Goal: Task Accomplishment & Management: Manage account settings

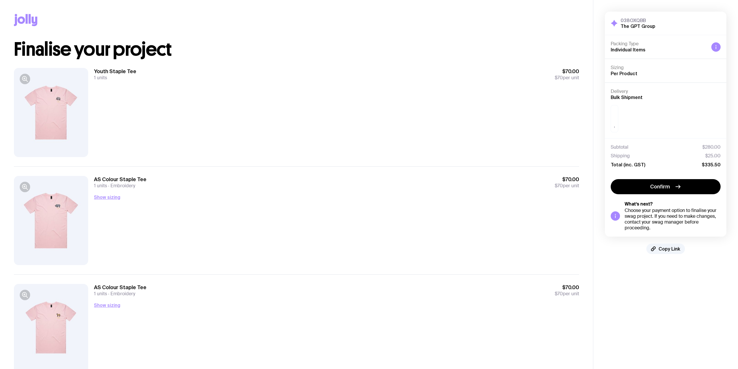
click at [59, 93] on div at bounding box center [51, 112] width 74 height 89
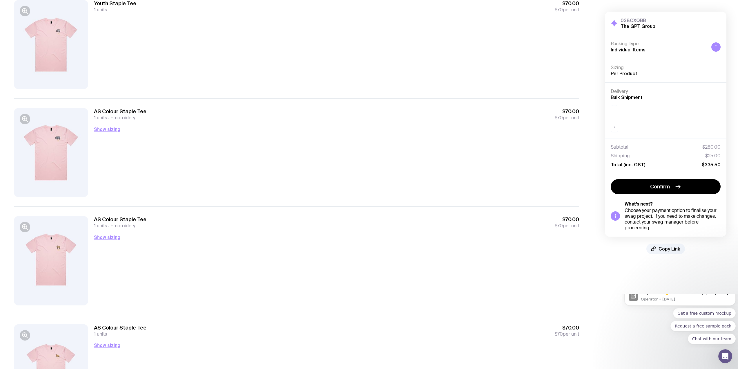
scroll to position [133, 0]
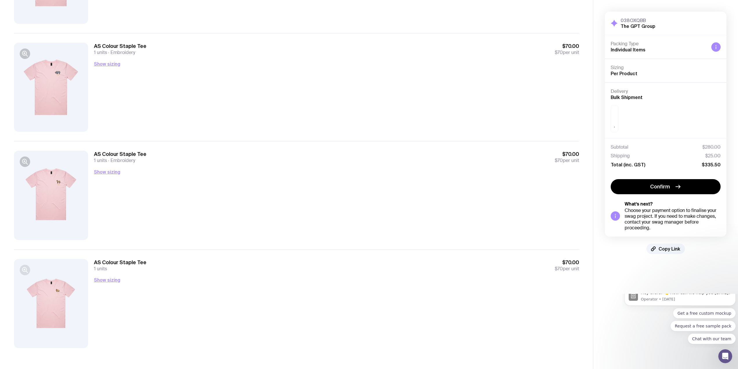
click at [23, 266] on icon "button" at bounding box center [24, 269] width 7 height 7
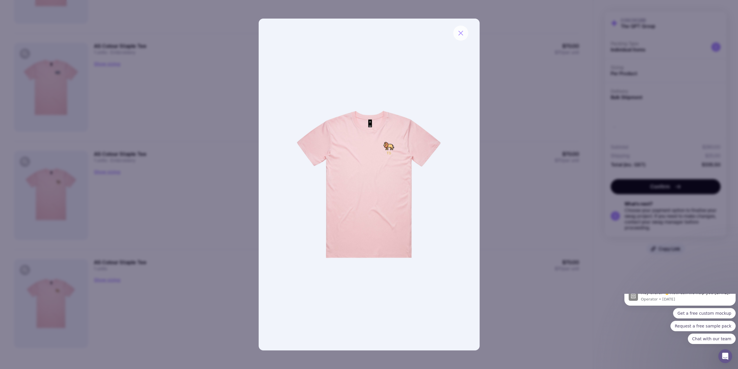
click at [456, 32] on button "button" at bounding box center [460, 33] width 15 height 15
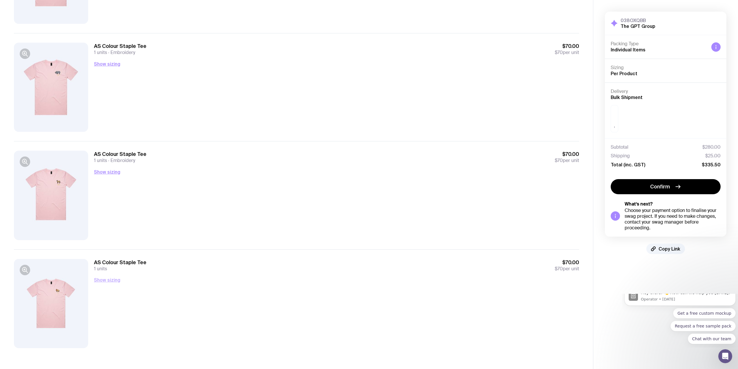
click at [102, 280] on button "Show sizing" at bounding box center [107, 279] width 26 height 7
click at [108, 173] on button "Show sizing" at bounding box center [107, 171] width 26 height 7
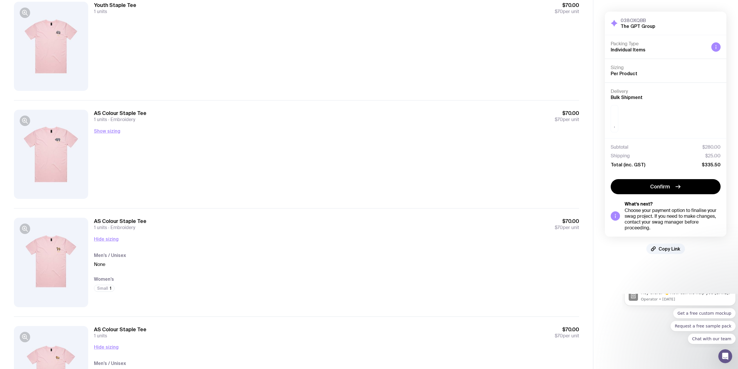
scroll to position [0, 0]
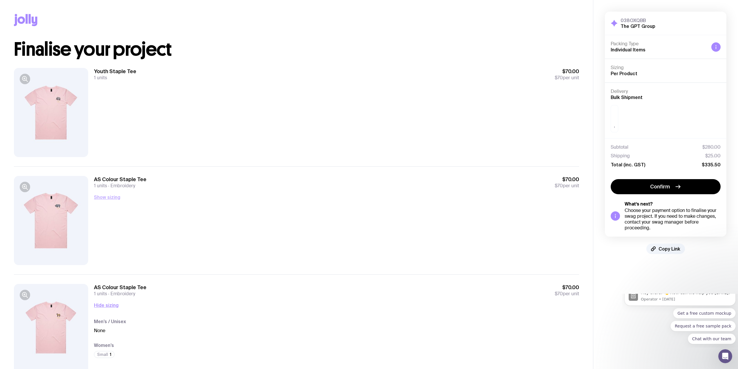
click at [113, 195] on button "Show sizing" at bounding box center [107, 196] width 26 height 7
click at [25, 78] on icon "button" at bounding box center [24, 78] width 1 height 0
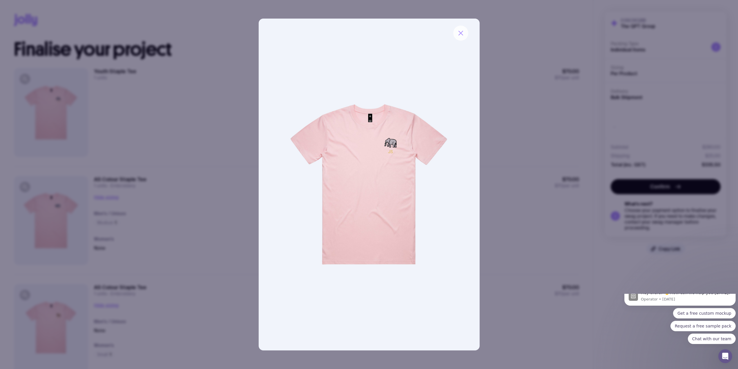
click at [463, 35] on icon "button" at bounding box center [460, 33] width 7 height 7
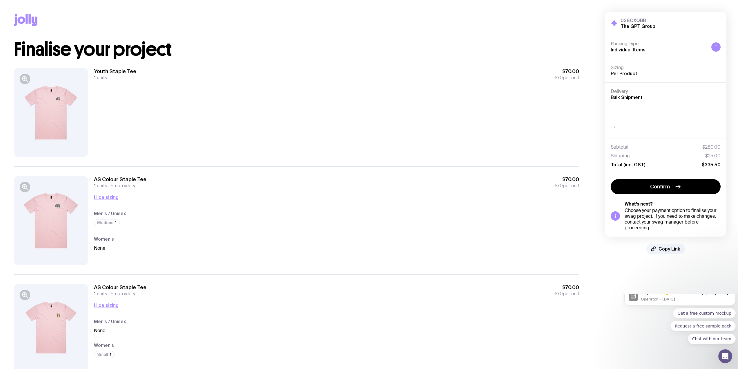
click at [101, 78] on span "1 units" at bounding box center [100, 78] width 13 height 6
click at [164, 119] on div "Youth Staple Tee 1 units $70.00 $70 per unit" at bounding box center [336, 112] width 485 height 89
click at [632, 23] on h3 "038OXQBB" at bounding box center [638, 20] width 35 height 6
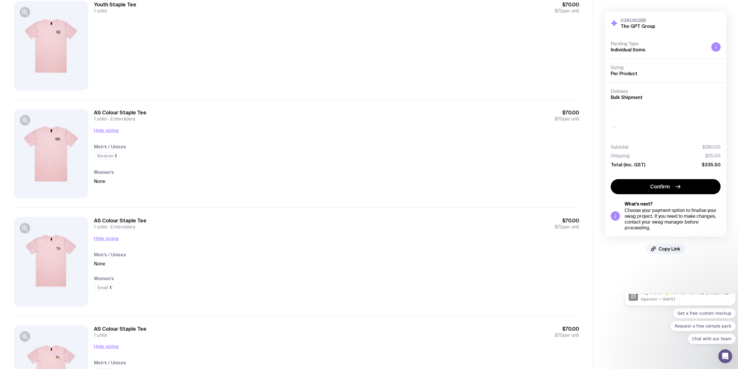
scroll to position [133, 0]
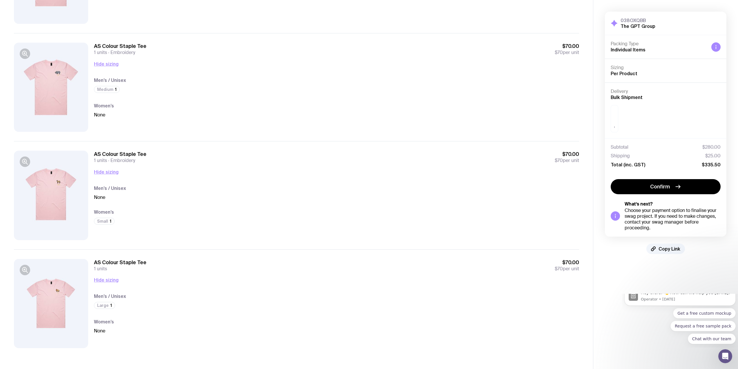
click at [51, 310] on div at bounding box center [51, 303] width 74 height 89
click at [25, 161] on icon "button" at bounding box center [24, 161] width 1 height 0
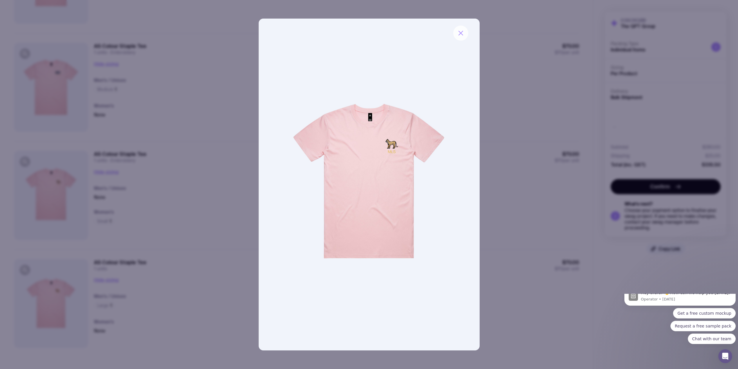
click at [462, 32] on icon "button" at bounding box center [461, 33] width 4 height 4
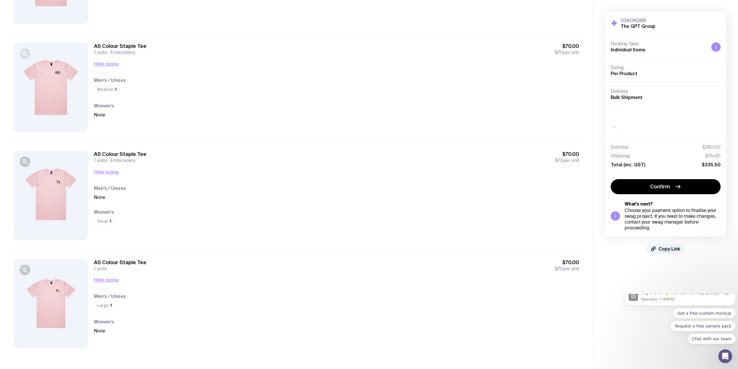
click at [22, 50] on icon "button" at bounding box center [24, 53] width 7 height 7
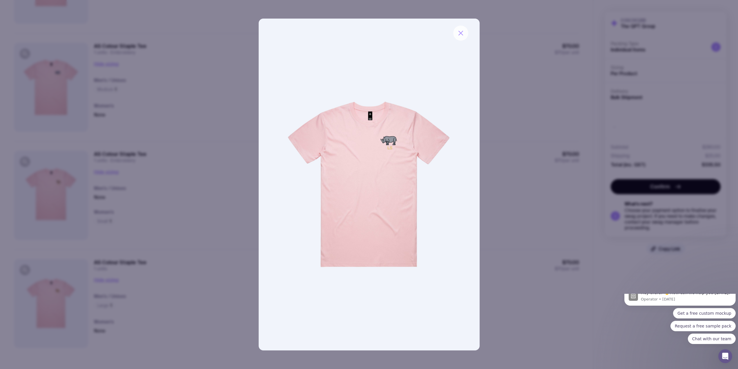
click at [461, 30] on icon "button" at bounding box center [460, 33] width 7 height 7
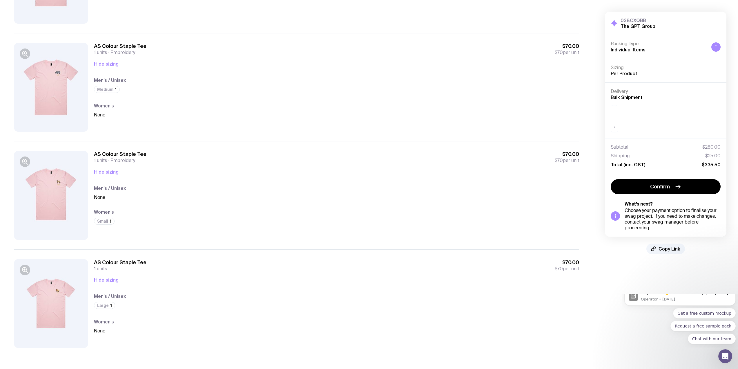
scroll to position [0, 0]
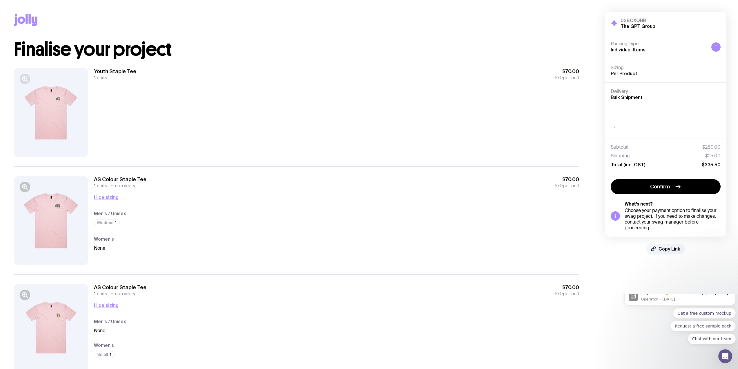
click at [27, 78] on icon "button" at bounding box center [24, 78] width 7 height 7
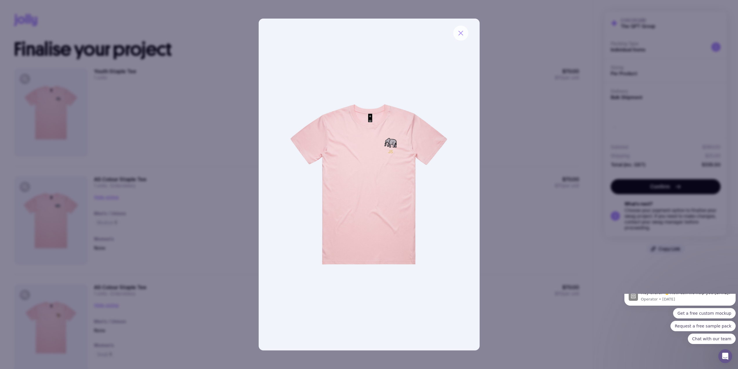
click at [464, 31] on button "button" at bounding box center [460, 33] width 15 height 15
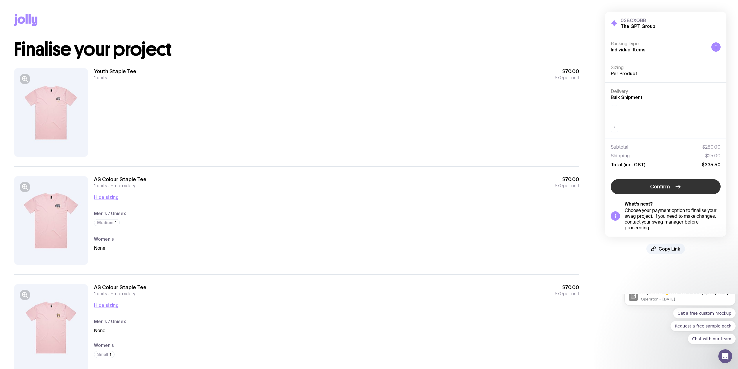
click at [672, 185] on button "Confirm" at bounding box center [666, 186] width 110 height 15
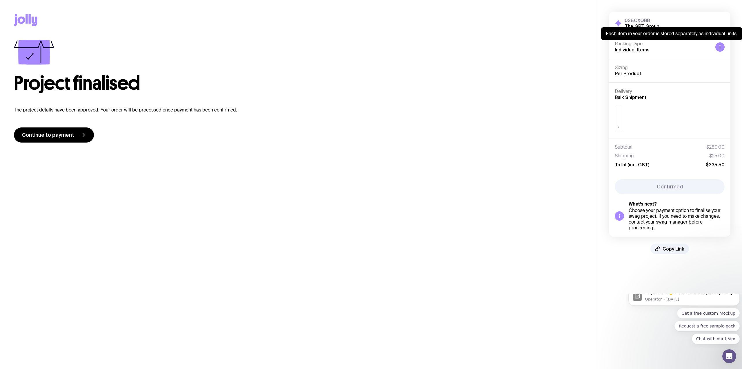
click at [724, 45] on div at bounding box center [720, 46] width 9 height 9
click at [672, 112] on div "," at bounding box center [670, 118] width 110 height 27
click at [652, 144] on div "Subtotal $280.00 Shipping $25.00 Total (inc. GST) $335.50" at bounding box center [669, 155] width 121 height 35
click at [620, 127] on div "," at bounding box center [619, 118] width 8 height 27
click at [45, 53] on icon at bounding box center [34, 52] width 32 height 25
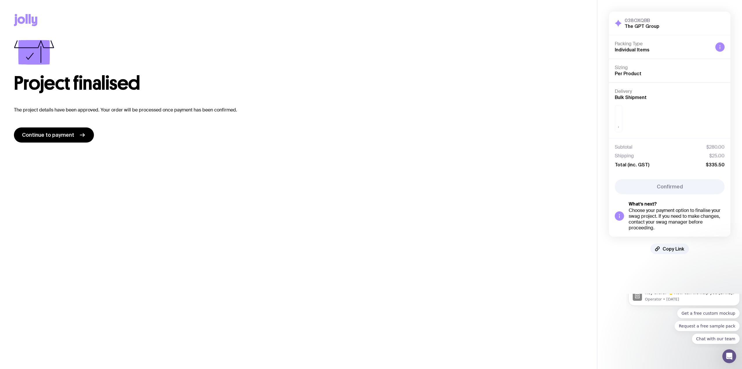
click at [36, 76] on h1 "Project finalised" at bounding box center [299, 83] width 570 height 19
click at [24, 20] on icon at bounding box center [22, 20] width 8 height 7
click at [444, 33] on div "Copy Link" at bounding box center [299, 20] width 570 height 40
click at [685, 251] on button "Copy Link" at bounding box center [670, 248] width 39 height 10
click at [482, 178] on main "Copy Link Project finalised The project details have been approved. Your order …" at bounding box center [298, 184] width 597 height 369
